Goal: Task Accomplishment & Management: Complete application form

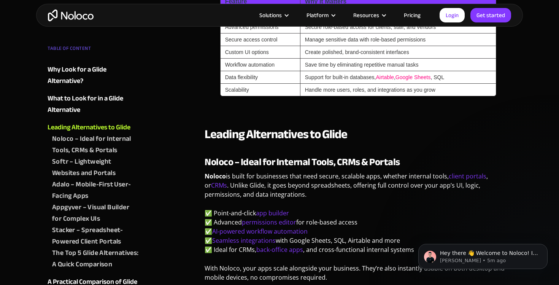
scroll to position [762, 0]
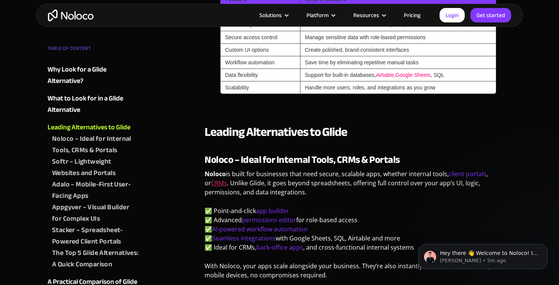
click at [211, 184] on link "CRMs" at bounding box center [219, 183] width 16 height 8
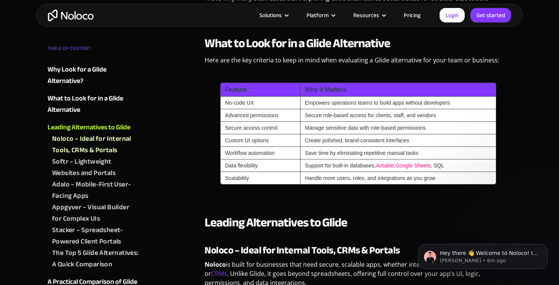
scroll to position [840, 0]
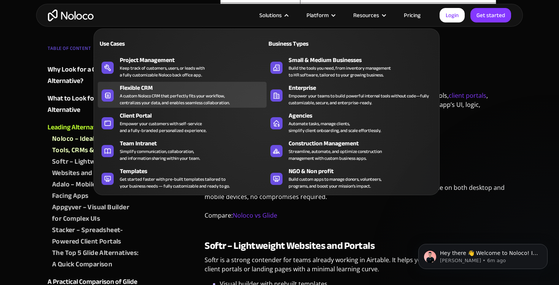
click at [142, 90] on div "Flexible CRM" at bounding box center [195, 87] width 150 height 9
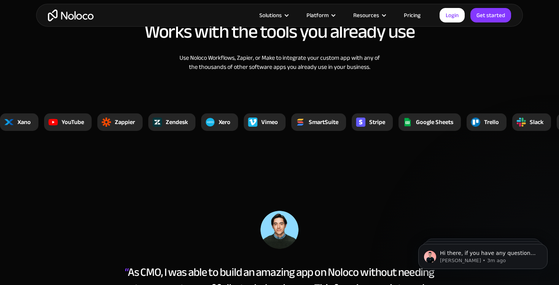
scroll to position [2579, 0]
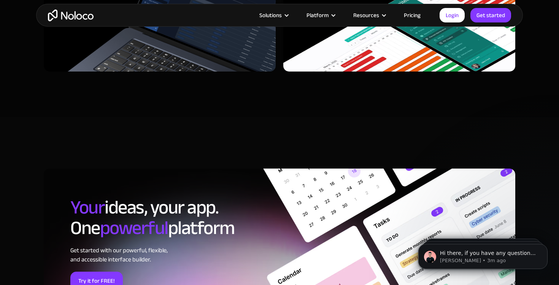
scroll to position [2300, 0]
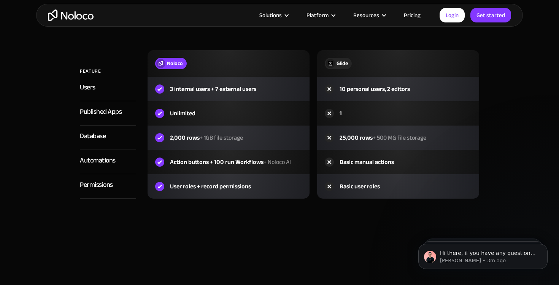
scroll to position [936, 0]
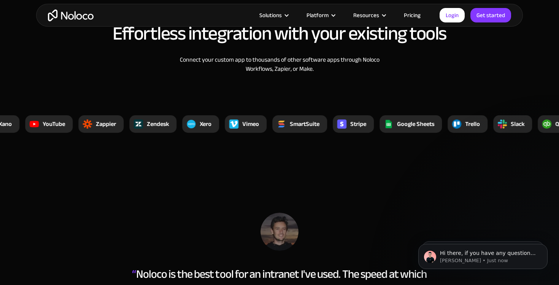
scroll to position [2604, 0]
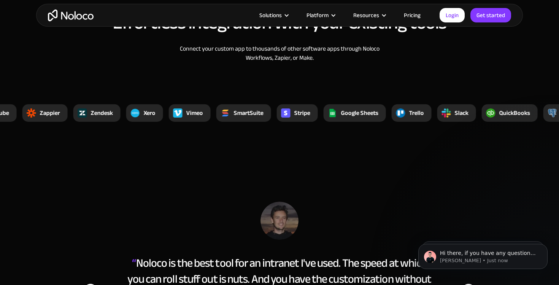
click at [84, 18] on img "home" at bounding box center [71, 16] width 46 height 12
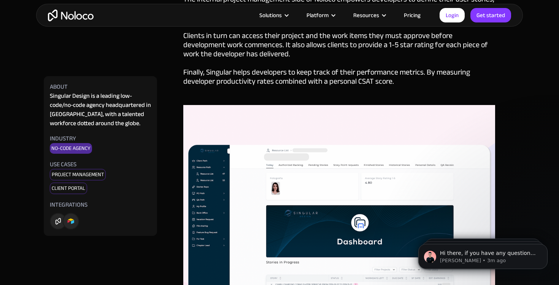
scroll to position [1361, 0]
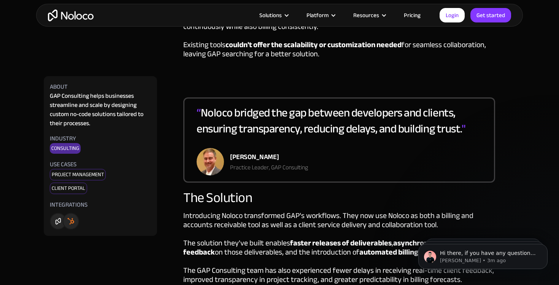
scroll to position [683, 0]
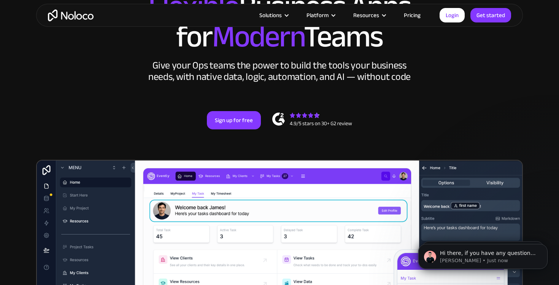
scroll to position [82, 0]
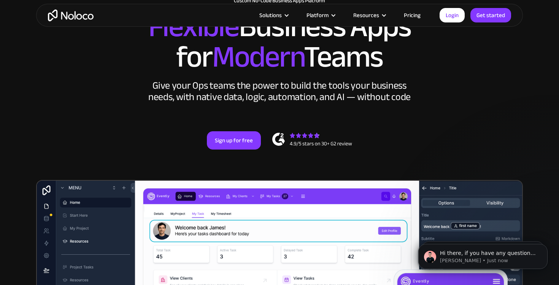
click at [406, 15] on link "Pricing" at bounding box center [412, 15] width 36 height 10
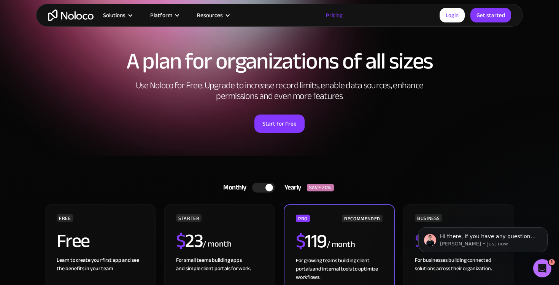
click at [74, 16] on img "home" at bounding box center [71, 16] width 46 height 12
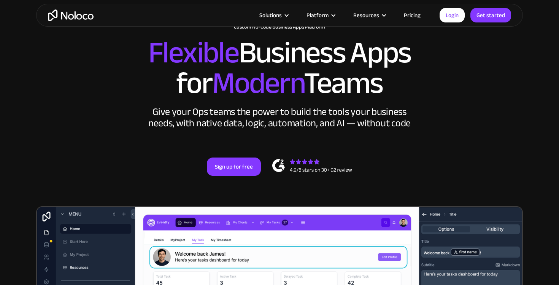
scroll to position [101, 0]
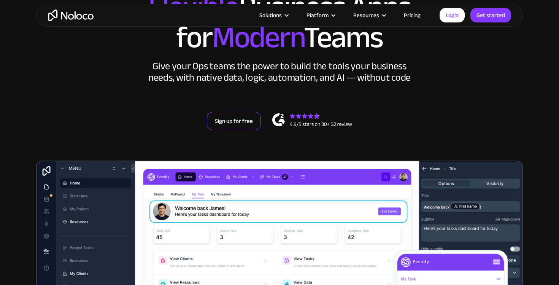
click at [227, 115] on link "Sign up for free" at bounding box center [234, 121] width 54 height 18
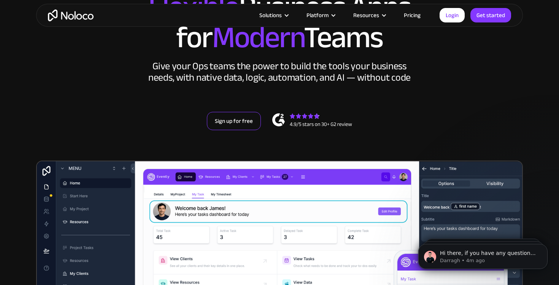
scroll to position [0, 0]
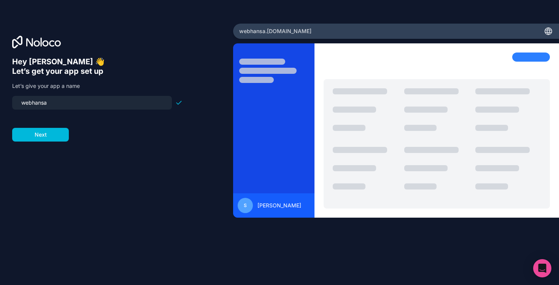
drag, startPoint x: 67, startPoint y: 104, endPoint x: 0, endPoint y: 107, distance: 67.3
click at [0, 107] on div "Hey [PERSON_NAME] 👋 Let’s get your app set up Let’s give your app a name webhan…" at bounding box center [116, 142] width 233 height 237
click at [34, 104] on input "holy-cow" at bounding box center [92, 102] width 151 height 11
type input "holycow"
click at [41, 135] on button "Next" at bounding box center [40, 135] width 57 height 14
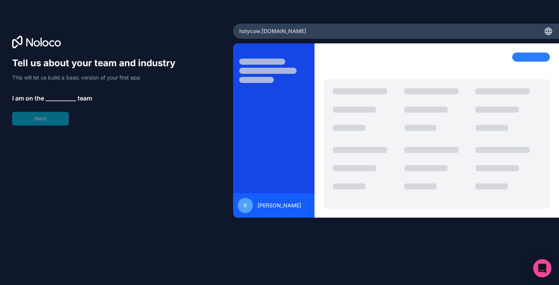
click at [53, 99] on span "__________" at bounding box center [61, 97] width 30 height 9
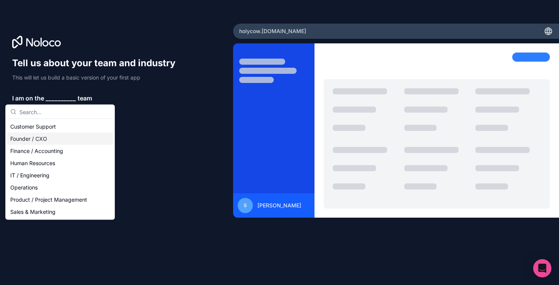
click at [39, 138] on div "Founder / CXO" at bounding box center [60, 139] width 106 height 12
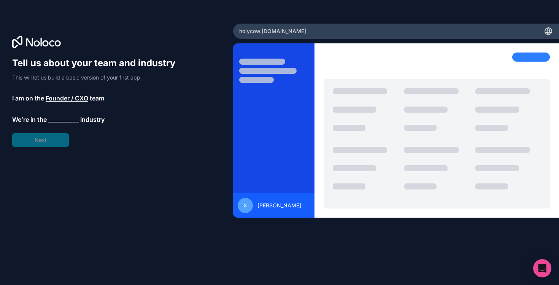
click at [58, 99] on span "Founder / CXO" at bounding box center [67, 97] width 43 height 9
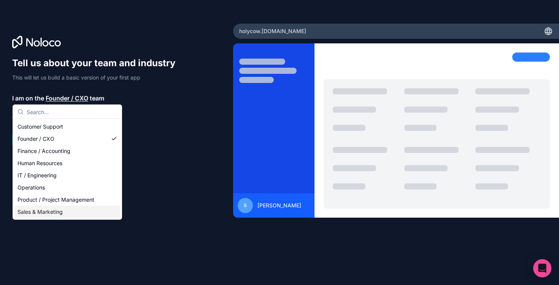
click at [54, 212] on div "Sales & Marketing" at bounding box center [67, 212] width 106 height 12
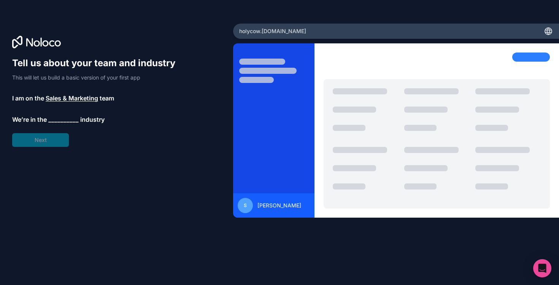
click at [53, 122] on span "__________" at bounding box center [63, 119] width 30 height 9
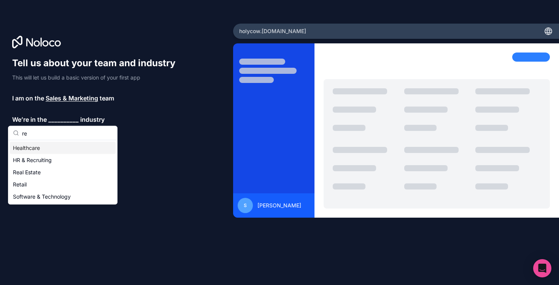
type input "r"
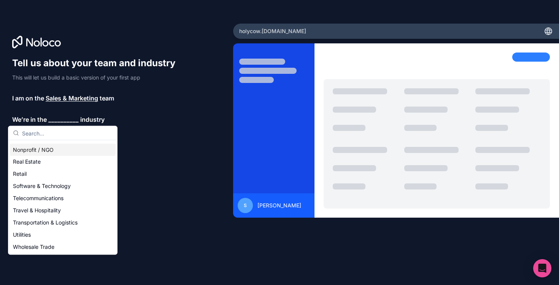
scroll to position [157, 0]
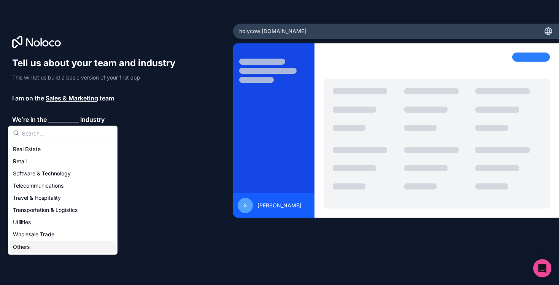
click at [34, 249] on div "Others" at bounding box center [63, 247] width 106 height 12
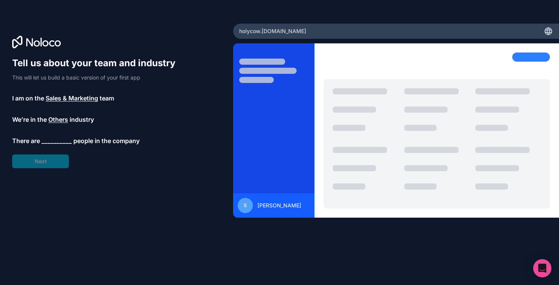
click at [53, 142] on span "__________" at bounding box center [56, 140] width 30 height 9
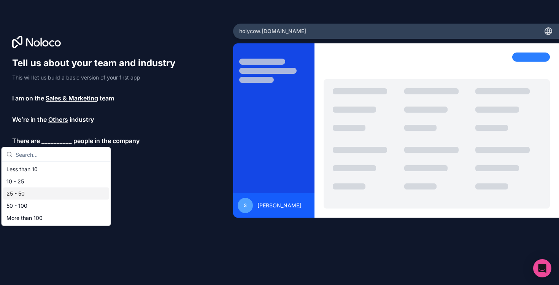
click at [41, 190] on div "25 - 50" at bounding box center [56, 193] width 106 height 12
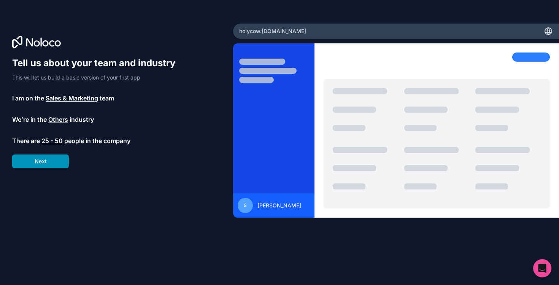
click at [47, 157] on button "Next" at bounding box center [40, 161] width 57 height 14
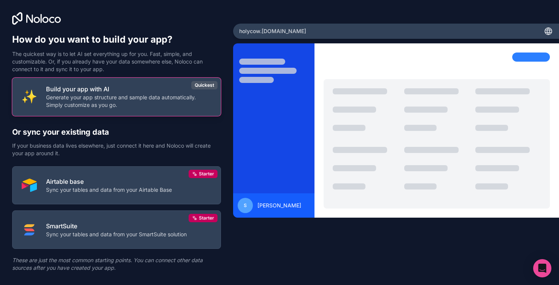
scroll to position [16, 0]
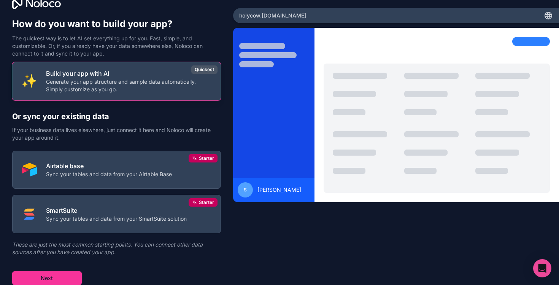
click at [84, 82] on p "Generate your app structure and sample data automatically. Simply customize as …" at bounding box center [128, 85] width 165 height 15
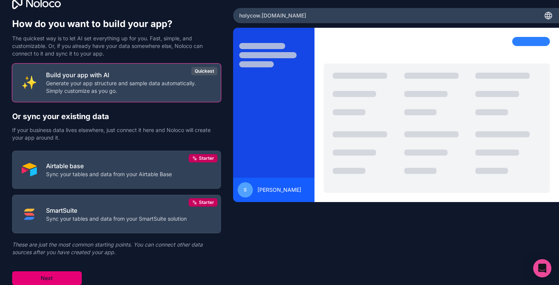
click at [51, 273] on button "Next" at bounding box center [47, 278] width 70 height 14
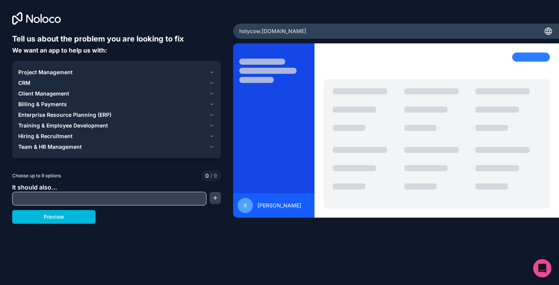
click at [101, 74] on div "Project Management" at bounding box center [111, 72] width 187 height 8
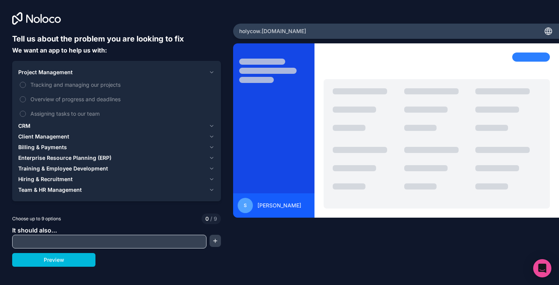
click at [84, 87] on span "Tracking and managing our projects" at bounding box center [121, 85] width 183 height 8
click at [26, 87] on button "Tracking and managing our projects" at bounding box center [23, 85] width 6 height 6
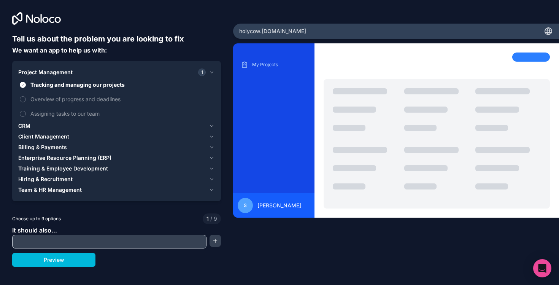
click at [84, 87] on span "Tracking and managing our projects" at bounding box center [121, 85] width 183 height 8
click at [26, 87] on button "Tracking and managing our projects" at bounding box center [23, 85] width 6 height 6
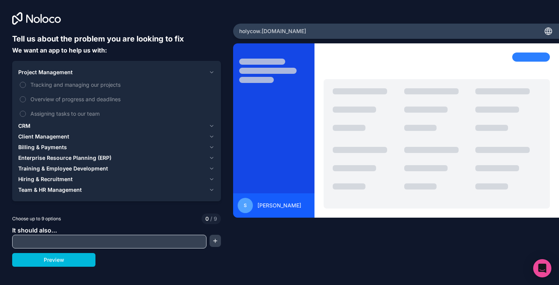
click at [77, 77] on button "Project Management" at bounding box center [116, 72] width 196 height 11
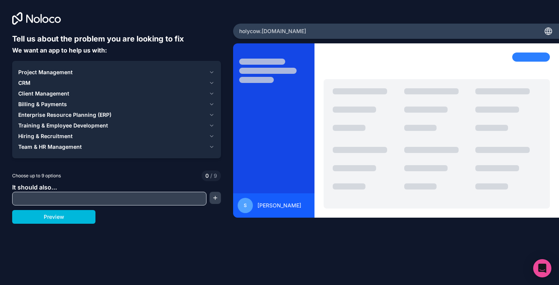
click at [68, 86] on div "CRM" at bounding box center [111, 83] width 187 height 8
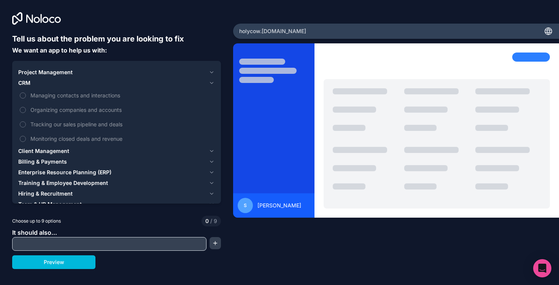
click at [65, 92] on span "Managing contacts and interactions" at bounding box center [121, 95] width 183 height 8
click at [26, 92] on button "Managing contacts and interactions" at bounding box center [23, 95] width 6 height 6
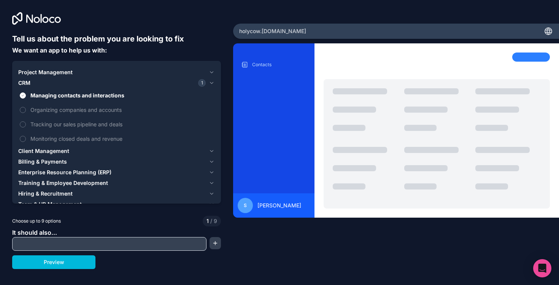
click at [67, 111] on span "Organizing companies and accounts" at bounding box center [121, 110] width 183 height 8
click at [26, 111] on button "Organizing companies and accounts" at bounding box center [23, 110] width 6 height 6
click at [65, 125] on span "Tracking our sales pipeline and deals" at bounding box center [121, 124] width 183 height 8
click at [26, 125] on button "Tracking our sales pipeline and deals" at bounding box center [23, 124] width 6 height 6
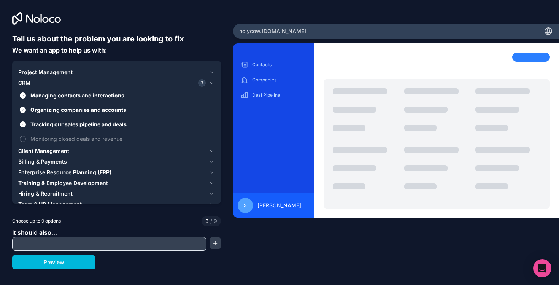
click at [67, 140] on span "Monitoring closed deals and revenue" at bounding box center [121, 139] width 183 height 8
click at [26, 140] on button "Monitoring closed deals and revenue" at bounding box center [23, 139] width 6 height 6
click at [65, 153] on span "Client Management" at bounding box center [43, 151] width 51 height 8
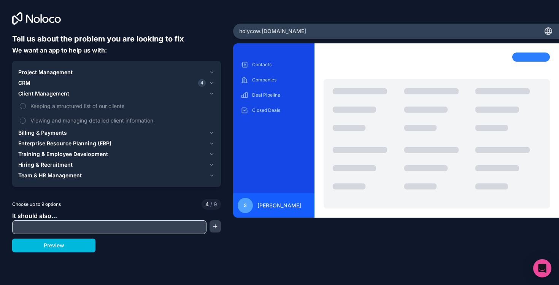
click at [54, 107] on span "Keeping a structured list of our clients" at bounding box center [121, 106] width 183 height 8
click at [26, 107] on button "Keeping a structured list of our clients" at bounding box center [23, 106] width 6 height 6
click at [55, 121] on span "Viewing and managing detailed client information" at bounding box center [121, 120] width 183 height 8
click at [26, 121] on button "Viewing and managing detailed client information" at bounding box center [23, 120] width 6 height 6
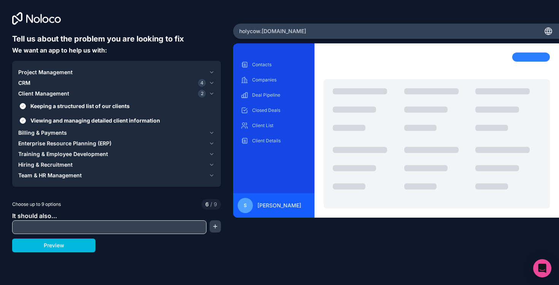
click at [55, 133] on span "Billing & Payments" at bounding box center [42, 133] width 49 height 8
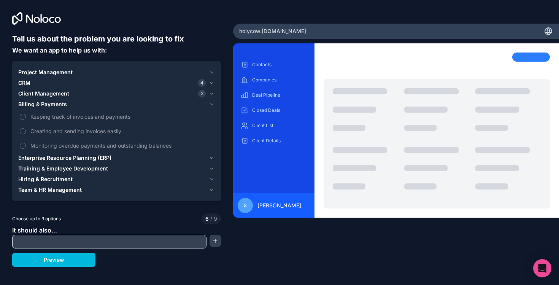
click at [55, 158] on span "Enterprise Resource Planning (ERP)" at bounding box center [64, 158] width 93 height 8
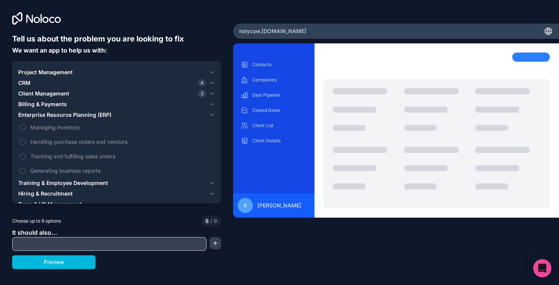
click at [50, 185] on span "Training & Employee Development" at bounding box center [63, 183] width 90 height 8
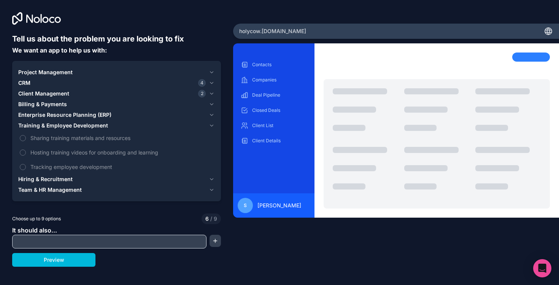
click at [50, 169] on span "Tracking employee development" at bounding box center [121, 167] width 183 height 8
click at [26, 169] on button "Tracking employee development" at bounding box center [23, 167] width 6 height 6
click at [50, 169] on span "Tracking employee development" at bounding box center [121, 167] width 183 height 8
click at [26, 169] on button "Tracking employee development" at bounding box center [23, 167] width 6 height 6
click at [49, 153] on span "Hosting training videos for onboarding and learning" at bounding box center [121, 152] width 183 height 8
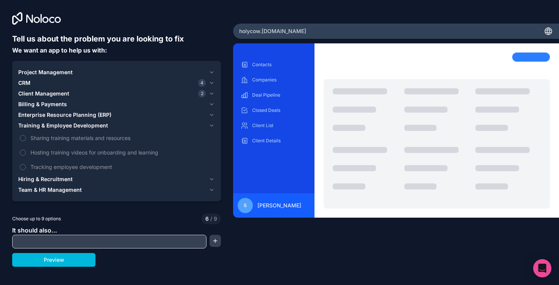
click at [26, 153] on button "Hosting training videos for onboarding and learning" at bounding box center [23, 152] width 6 height 6
click at [49, 153] on span "Hosting training videos for onboarding and learning" at bounding box center [121, 152] width 183 height 8
click at [26, 153] on button "Hosting training videos for onboarding and learning" at bounding box center [23, 152] width 6 height 6
click at [43, 138] on span "Sharing training materials and resources" at bounding box center [121, 138] width 183 height 8
click at [26, 138] on button "Sharing training materials and resources" at bounding box center [23, 138] width 6 height 6
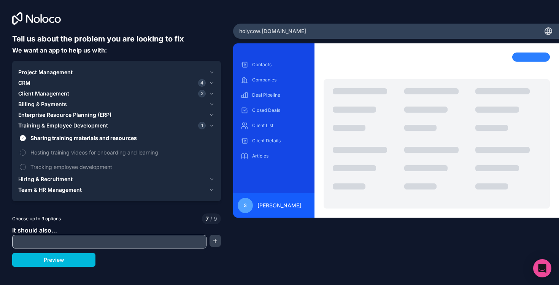
click at [43, 138] on span "Sharing training materials and resources" at bounding box center [121, 138] width 183 height 8
click at [26, 138] on button "Sharing training materials and resources" at bounding box center [23, 138] width 6 height 6
click at [46, 176] on span "Hiring & Recruitment" at bounding box center [45, 179] width 54 height 8
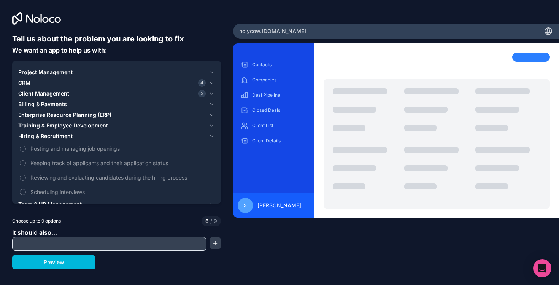
click at [60, 136] on span "Hiring & Recruitment" at bounding box center [45, 136] width 54 height 8
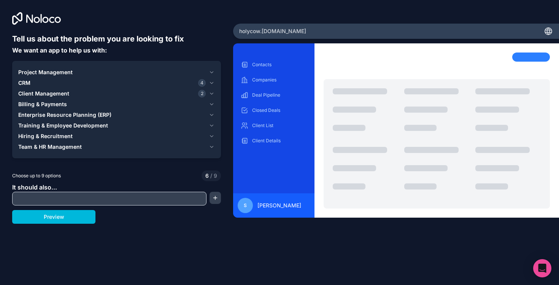
click at [60, 144] on span "Team & HR Management" at bounding box center [49, 147] width 63 height 8
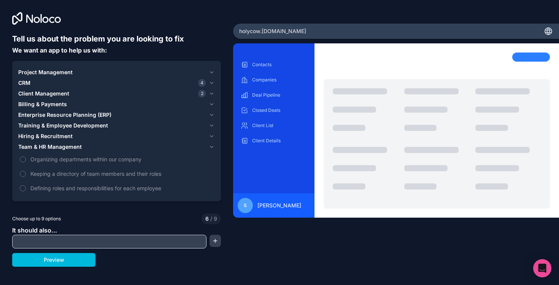
click at [62, 163] on span "Organizing departments within our company" at bounding box center [121, 159] width 183 height 8
click at [26, 162] on button "Organizing departments within our company" at bounding box center [23, 159] width 6 height 6
click at [62, 163] on span "Organizing departments within our company" at bounding box center [121, 159] width 183 height 8
click at [26, 162] on button "Organizing departments within our company" at bounding box center [23, 159] width 6 height 6
click at [62, 174] on span "Keeping a directory of team members and their roles" at bounding box center [121, 174] width 183 height 8
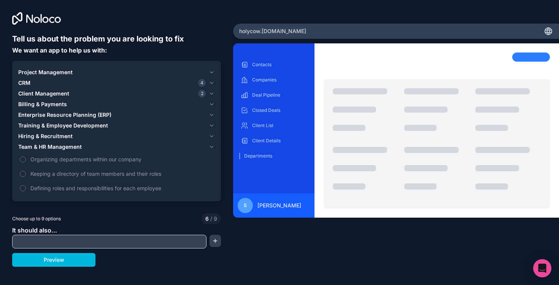
click at [26, 174] on button "Keeping a directory of team members and their roles" at bounding box center [23, 174] width 6 height 6
click at [62, 174] on span "Keeping a directory of team members and their roles" at bounding box center [121, 174] width 183 height 8
click at [26, 174] on button "Keeping a directory of team members and their roles" at bounding box center [23, 174] width 6 height 6
click at [62, 187] on span "Defining roles and responsibilities for each employee" at bounding box center [121, 188] width 183 height 8
click at [26, 187] on button "Defining roles and responsibilities for each employee" at bounding box center [23, 188] width 6 height 6
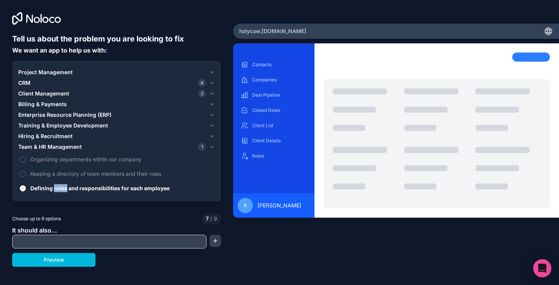
click at [62, 187] on span "Defining roles and responsibilities for each employee" at bounding box center [121, 188] width 183 height 8
click at [26, 187] on button "Defining roles and responsibilities for each employee" at bounding box center [23, 188] width 6 height 6
click at [62, 234] on div at bounding box center [109, 241] width 194 height 14
click at [63, 244] on input "text" at bounding box center [109, 241] width 190 height 11
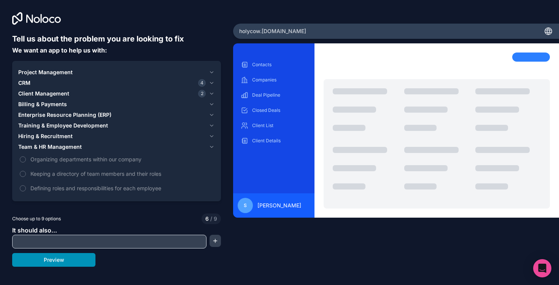
click at [70, 258] on button "Preview" at bounding box center [53, 260] width 83 height 14
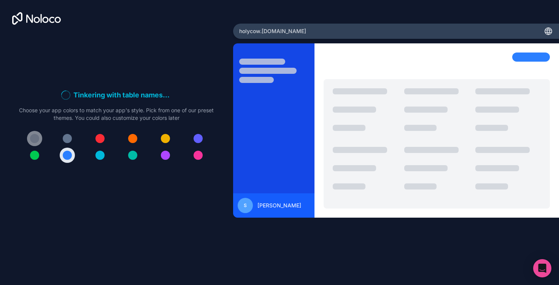
click at [38, 136] on div at bounding box center [34, 138] width 9 height 9
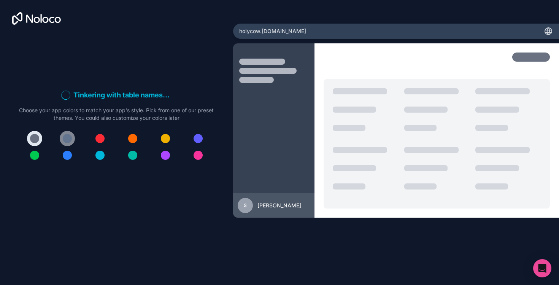
click at [67, 139] on div at bounding box center [67, 138] width 9 height 9
click at [31, 139] on div at bounding box center [34, 138] width 9 height 9
